Goal: Find specific page/section: Find specific page/section

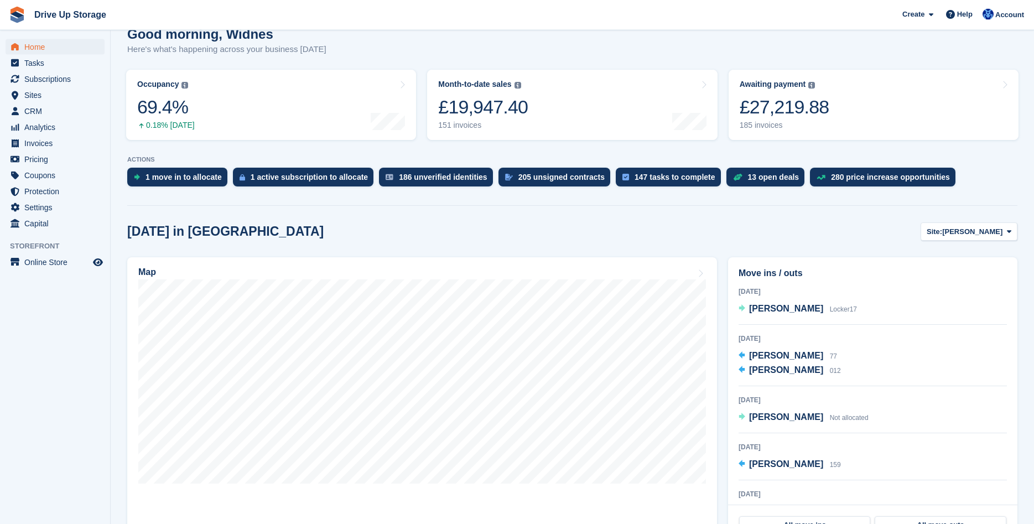
scroll to position [113, 0]
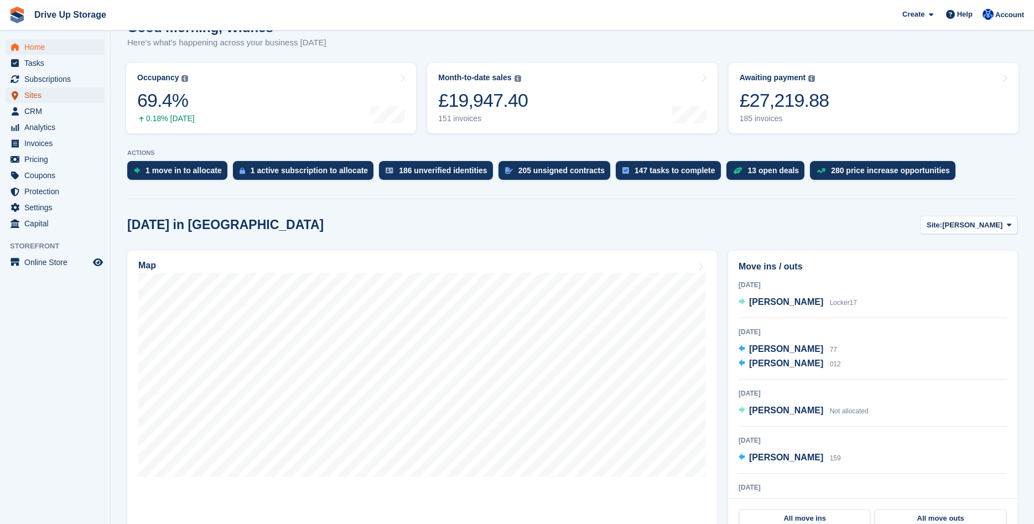
click at [32, 96] on span "Sites" at bounding box center [57, 94] width 66 height 15
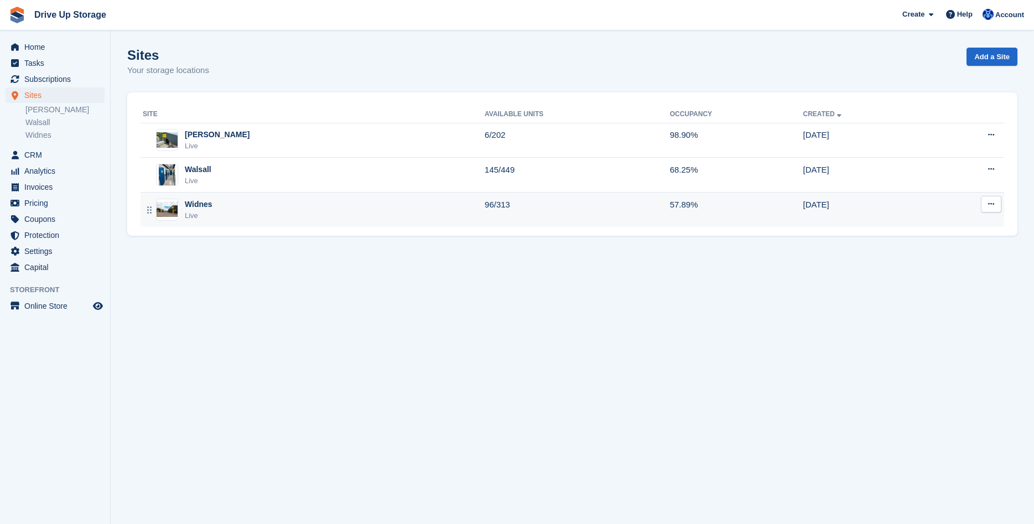
click at [246, 211] on div "Widnes Live" at bounding box center [314, 210] width 342 height 23
